Goal: Communication & Community: Participate in discussion

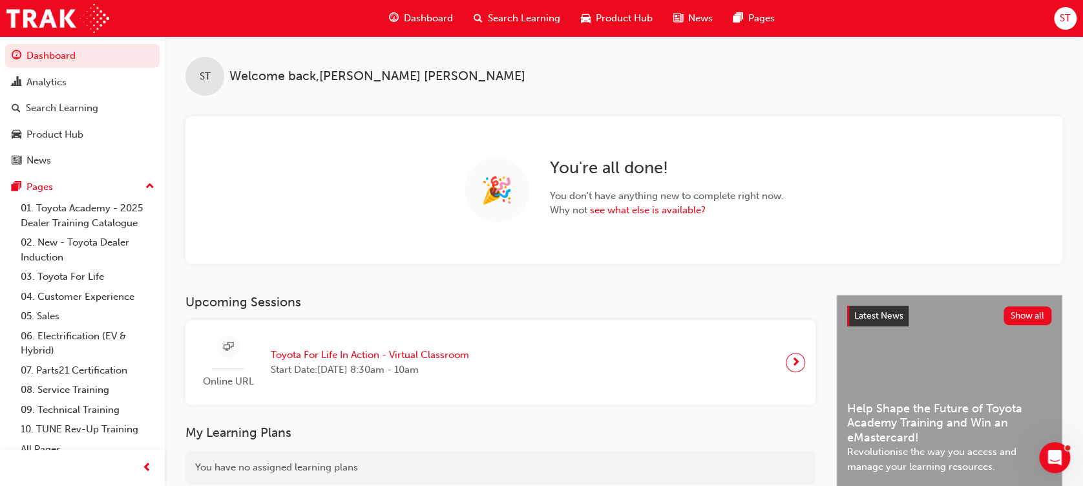
click at [1033, 209] on div "🎉 You're all done! You don't have anything new to complete right now. Why not s…" at bounding box center [623, 189] width 877 height 147
click at [1055, 453] on icon "Open Intercom Messenger" at bounding box center [1053, 455] width 21 height 21
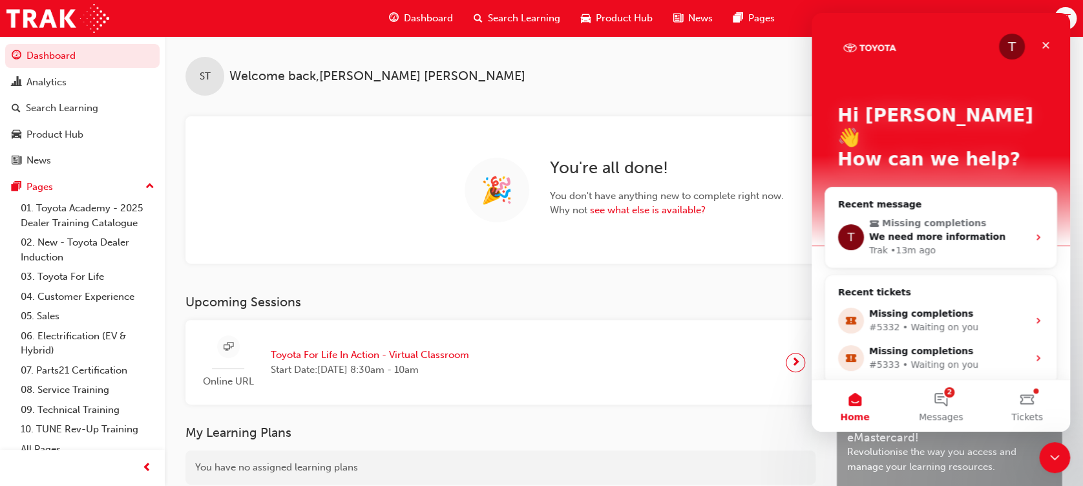
scroll to position [44, 0]
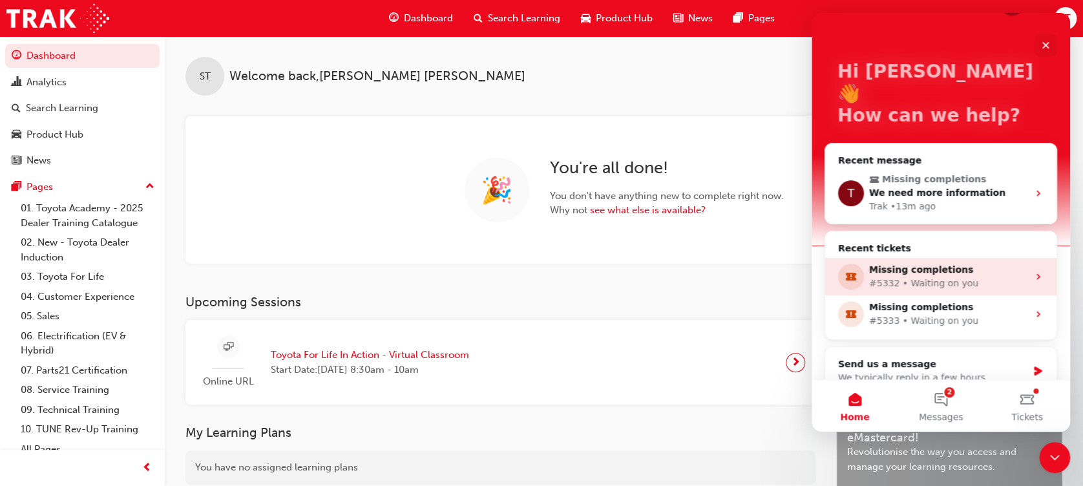
click at [938, 277] on div "#5332 • Waiting on you" at bounding box center [948, 284] width 159 height 14
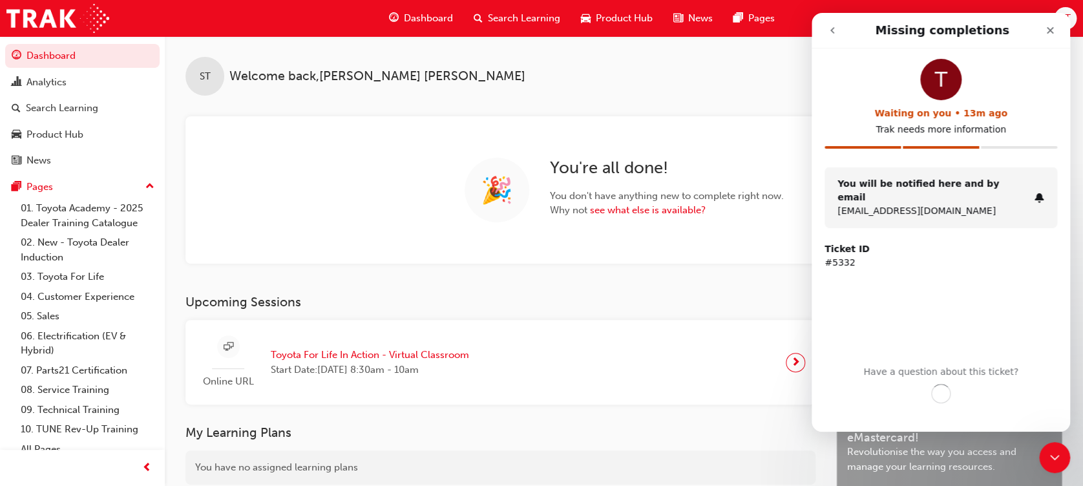
scroll to position [0, 0]
click at [883, 397] on button "Continue the conversation" at bounding box center [941, 397] width 178 height 27
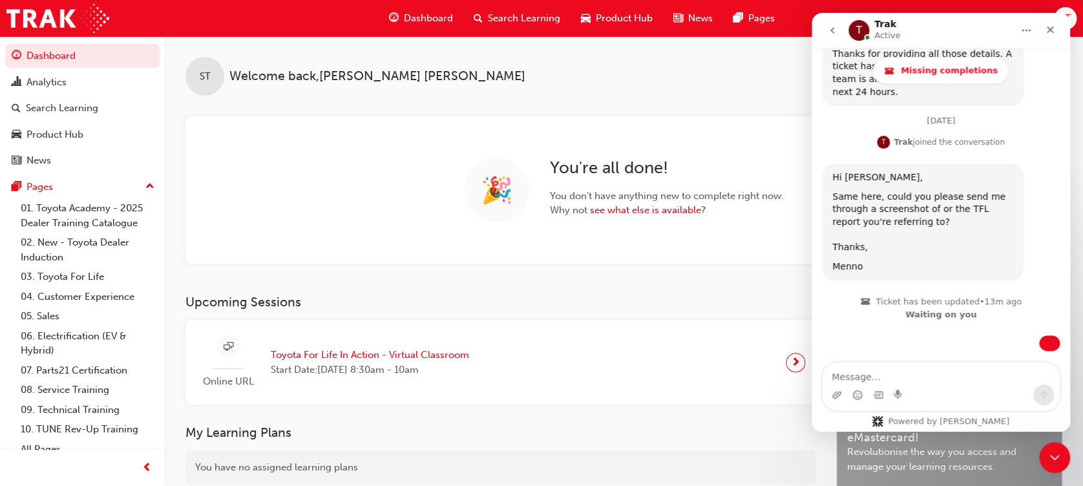
scroll to position [788, 0]
click at [686, 406] on div "Upcoming Sessions Online URL Toyota For Life In Action - Virtual Classroom Star…" at bounding box center [510, 495] width 651 height 401
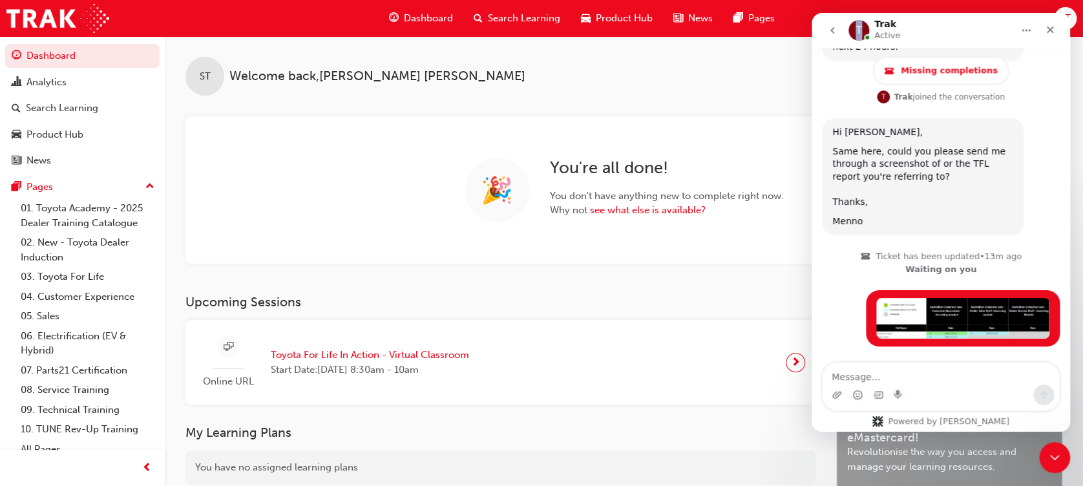
drag, startPoint x: 853, startPoint y: 34, endPoint x: 846, endPoint y: 34, distance: 7.1
click at [846, 34] on div "T Trak Active" at bounding box center [941, 30] width 242 height 25
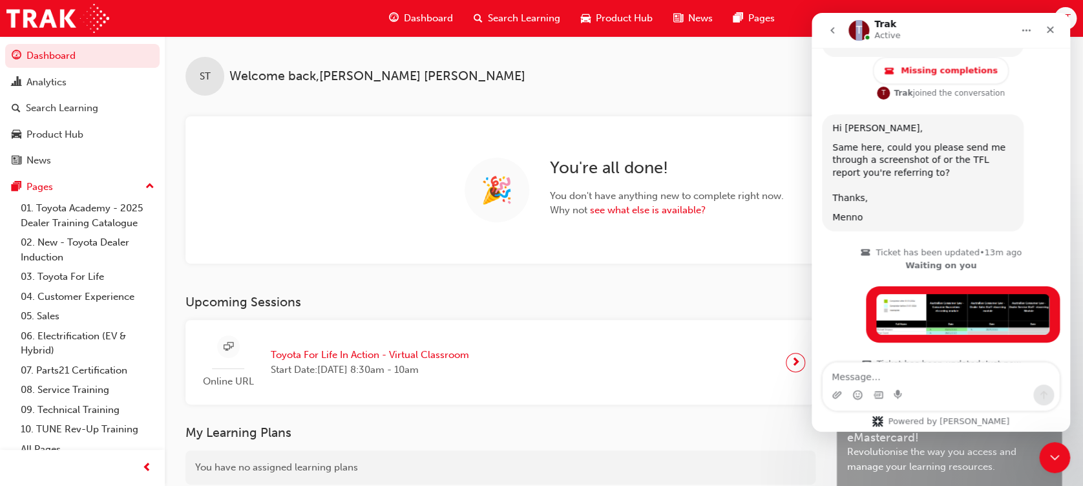
drag, startPoint x: 846, startPoint y: 34, endPoint x: 834, endPoint y: 33, distance: 11.7
click at [835, 34] on icon "go back" at bounding box center [832, 30] width 10 height 10
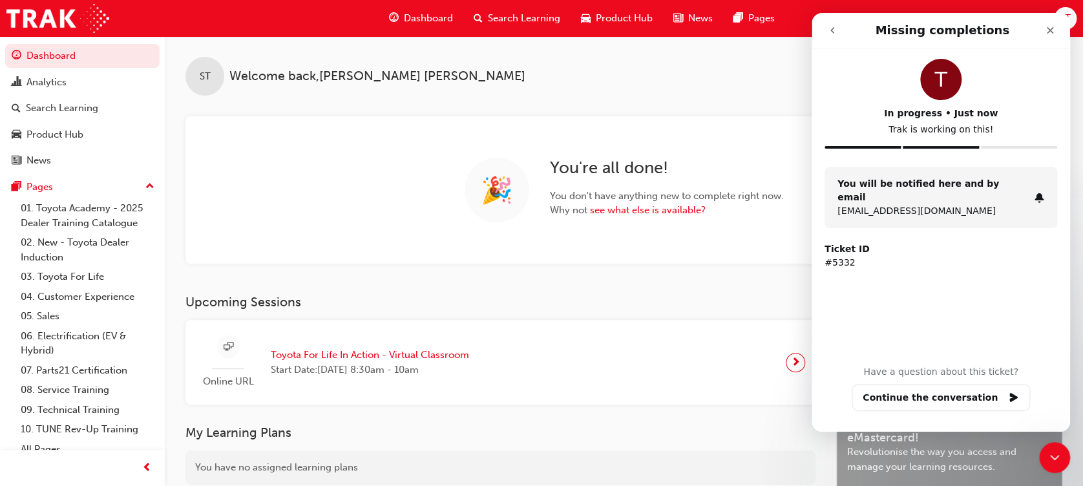
click at [832, 28] on icon "go back" at bounding box center [832, 30] width 10 height 10
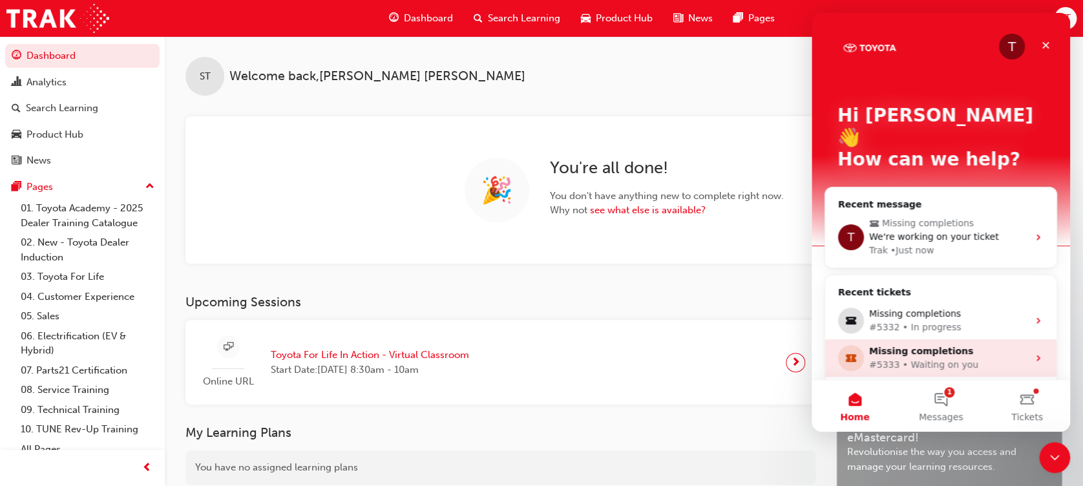
click at [889, 358] on div "#5333 • Waiting on you" at bounding box center [948, 365] width 159 height 14
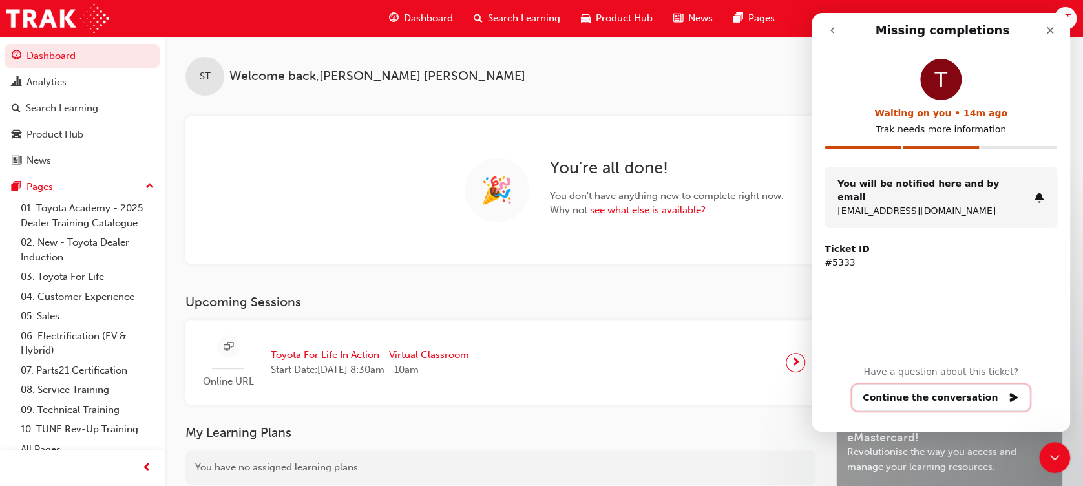
click at [909, 400] on button "Continue the conversation" at bounding box center [941, 397] width 178 height 27
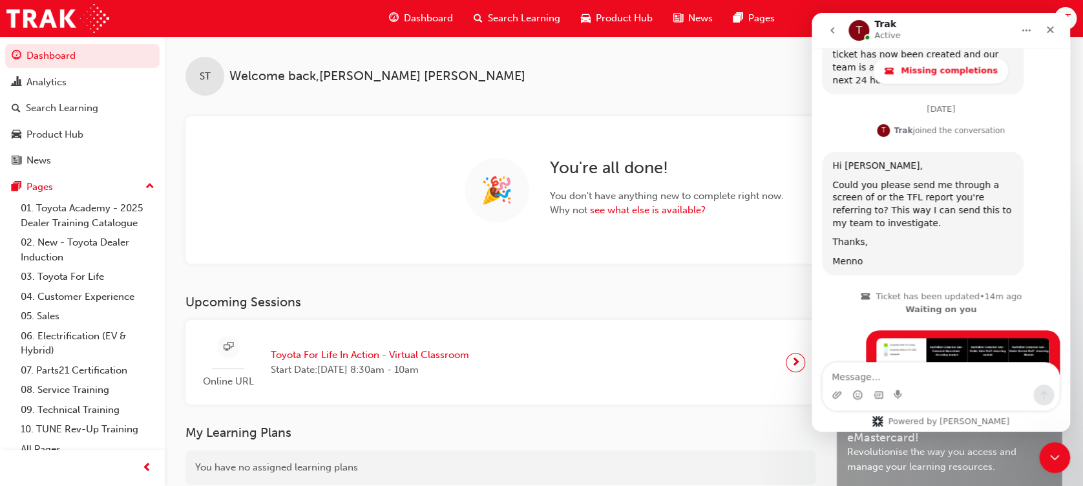
scroll to position [839, 0]
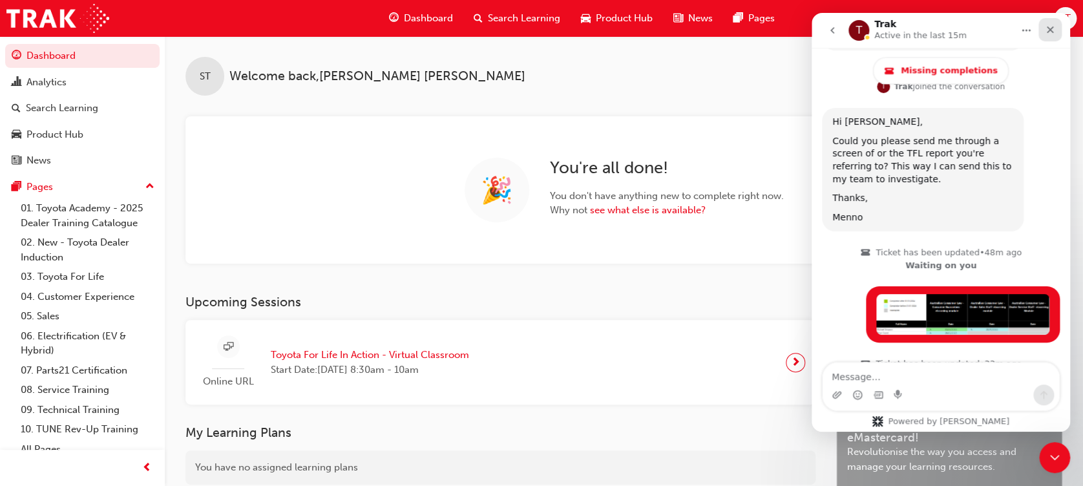
click at [1056, 34] on div "Close" at bounding box center [1049, 29] width 23 height 23
